Goal: Entertainment & Leisure: Consume media (video, audio)

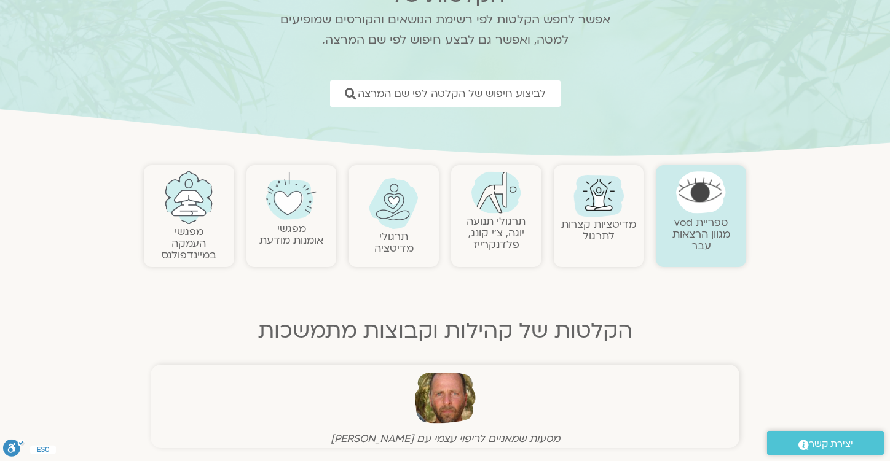
scroll to position [111, 0]
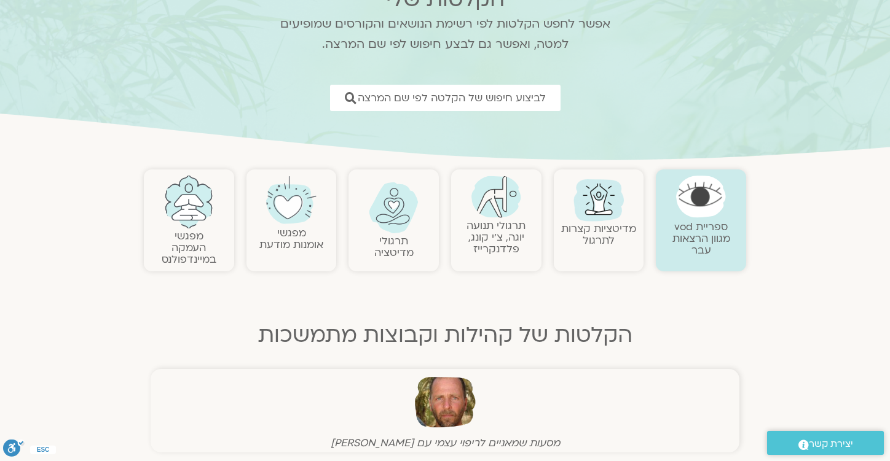
click at [404, 208] on img at bounding box center [394, 207] width 50 height 51
click at [385, 245] on link "תרגולי מדיטציה" at bounding box center [393, 247] width 39 height 26
click at [380, 225] on img at bounding box center [394, 207] width 50 height 51
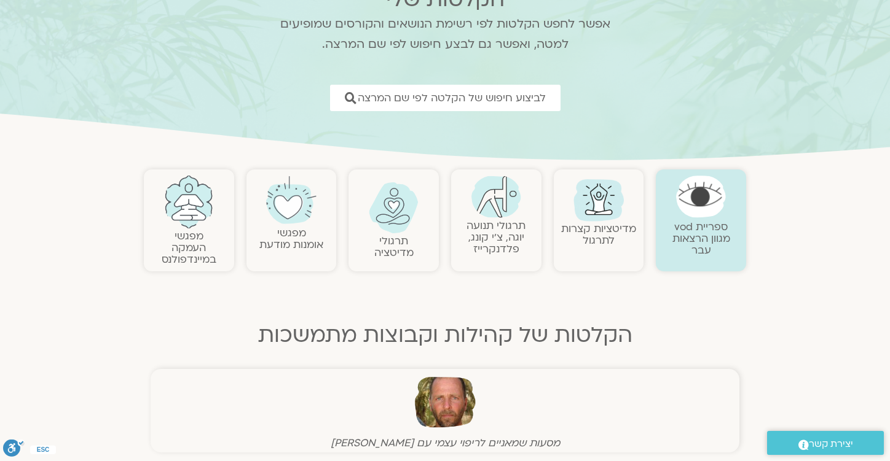
click at [380, 225] on img at bounding box center [394, 207] width 50 height 51
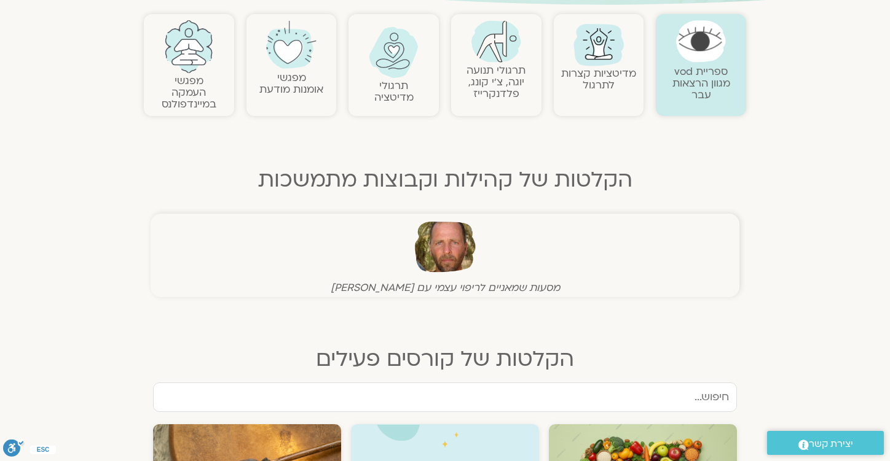
scroll to position [272, 0]
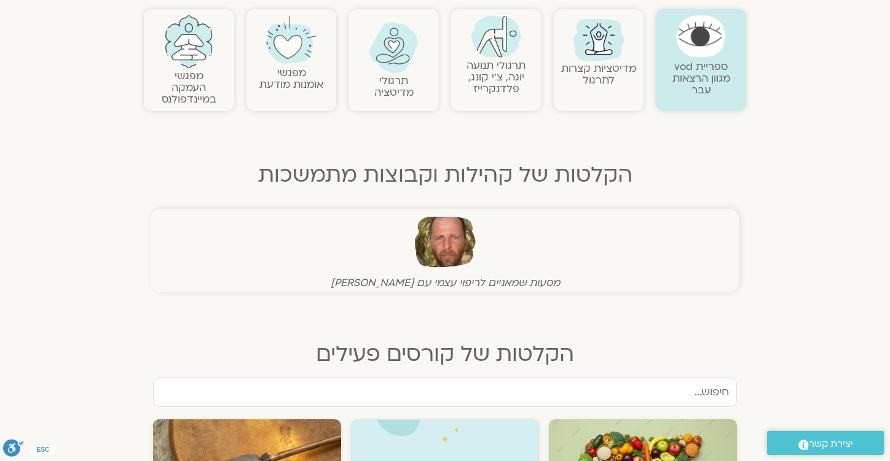
click at [386, 92] on link "תרגולי מדיטציה" at bounding box center [393, 87] width 39 height 26
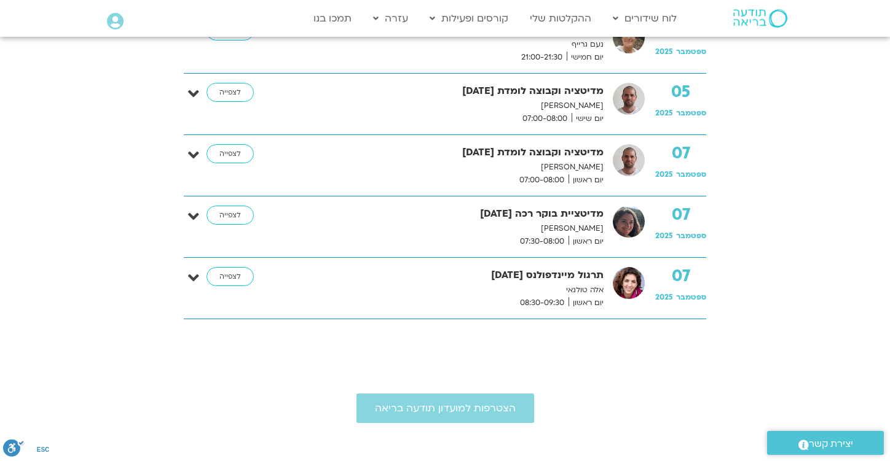
scroll to position [895, 0]
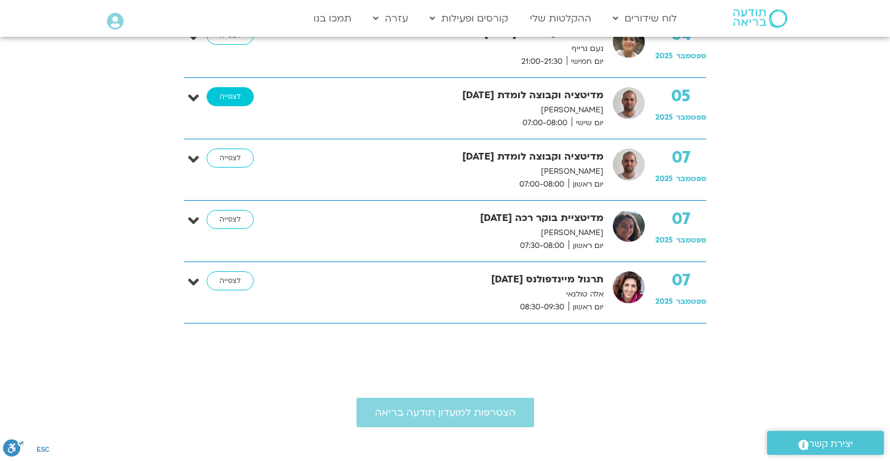
click at [233, 101] on link "לצפייה" at bounding box center [229, 97] width 47 height 20
